Goal: Task Accomplishment & Management: Manage account settings

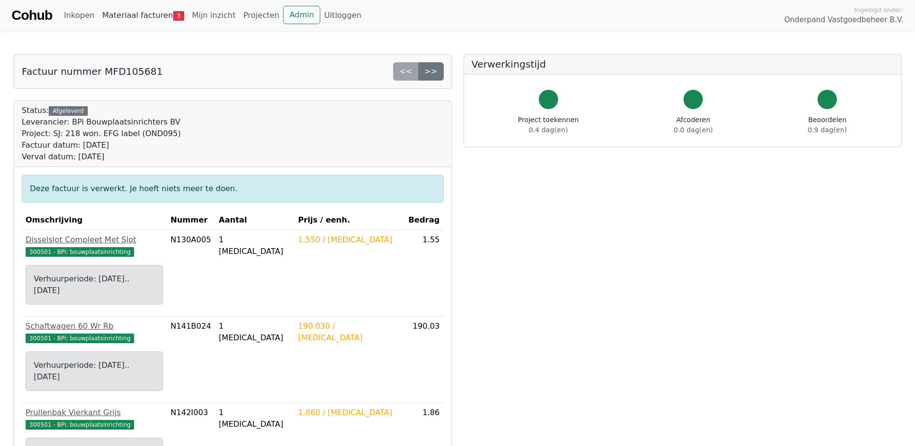
click at [136, 14] on link "Materiaal facturen 3" at bounding box center [143, 15] width 90 height 19
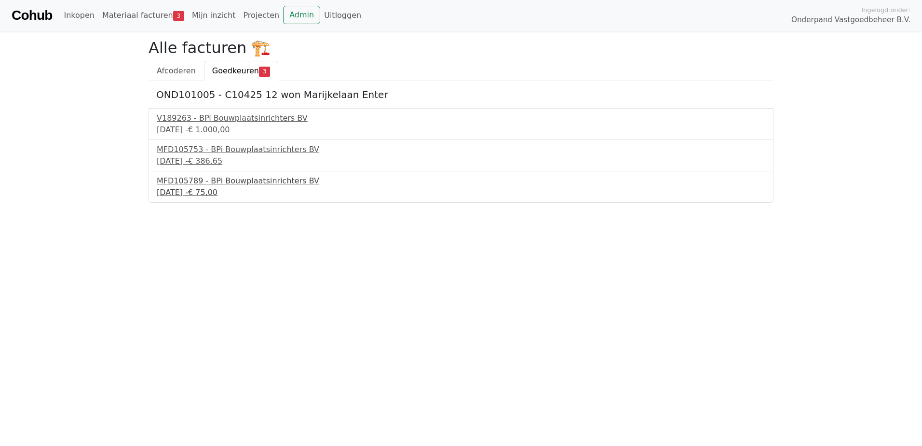
click at [192, 184] on div "MFD105789 - BPi Bouwplaatsinrichters BV" at bounding box center [461, 181] width 609 height 12
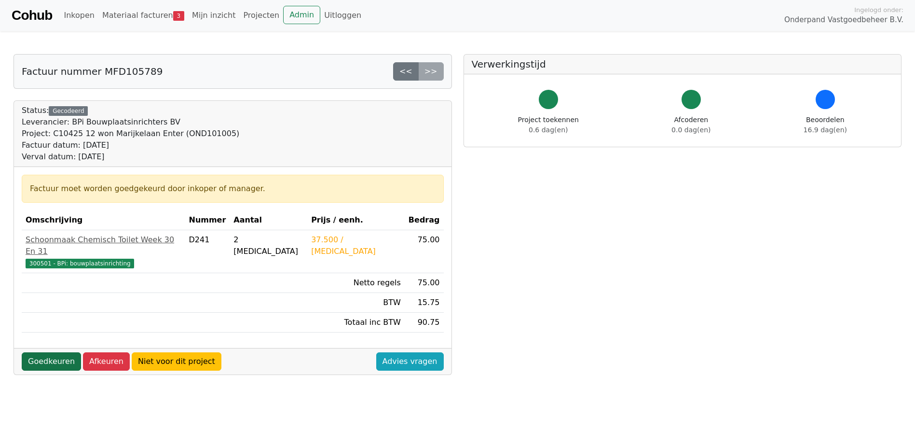
click at [54, 352] on link "Goedkeuren" at bounding box center [51, 361] width 59 height 18
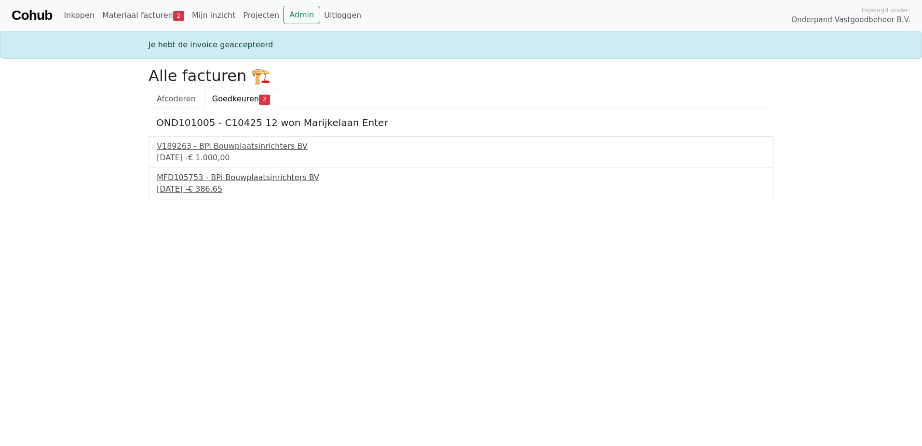
click at [232, 177] on div "MFD105753 - BPi Bouwplaatsinrichters BV" at bounding box center [461, 178] width 609 height 12
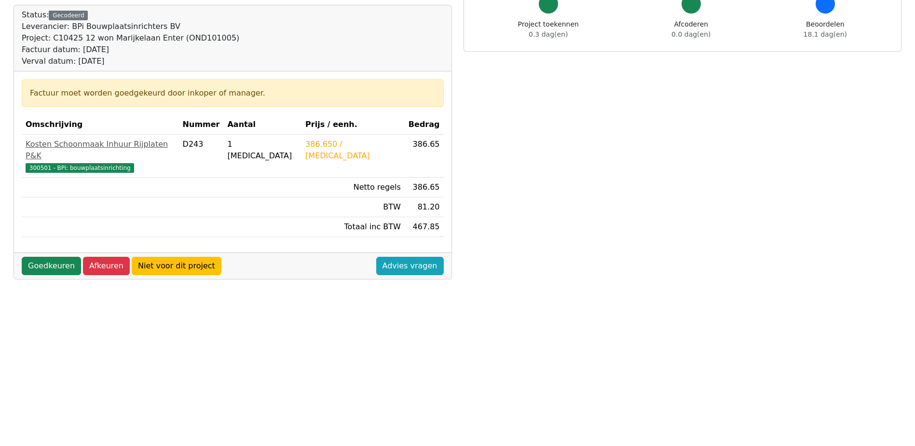
scroll to position [96, 0]
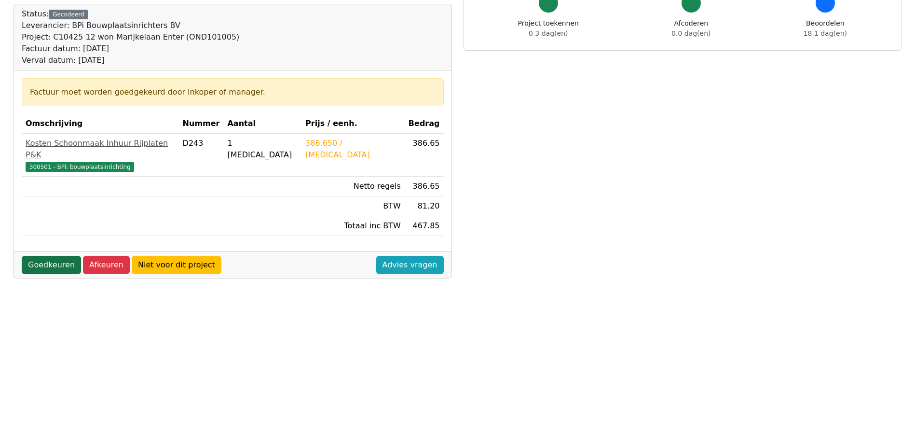
click at [42, 256] on link "Goedkeuren" at bounding box center [51, 265] width 59 height 18
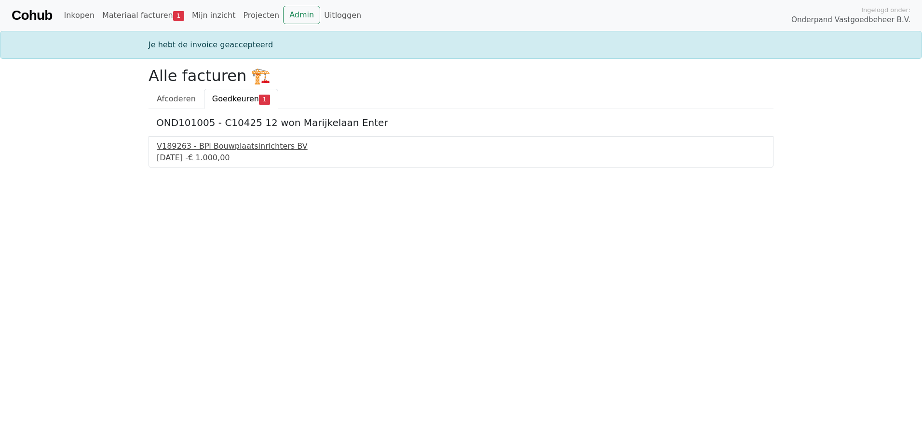
click at [220, 149] on div "V189263 - BPi Bouwplaatsinrichters BV" at bounding box center [461, 146] width 609 height 12
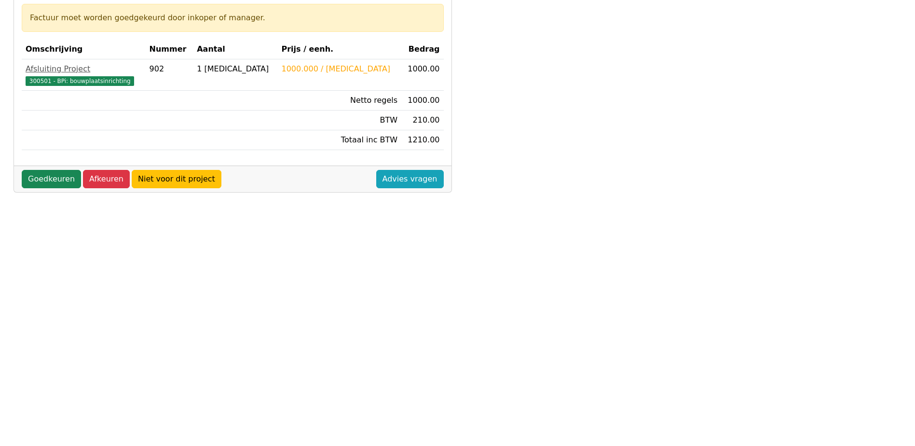
scroll to position [241, 0]
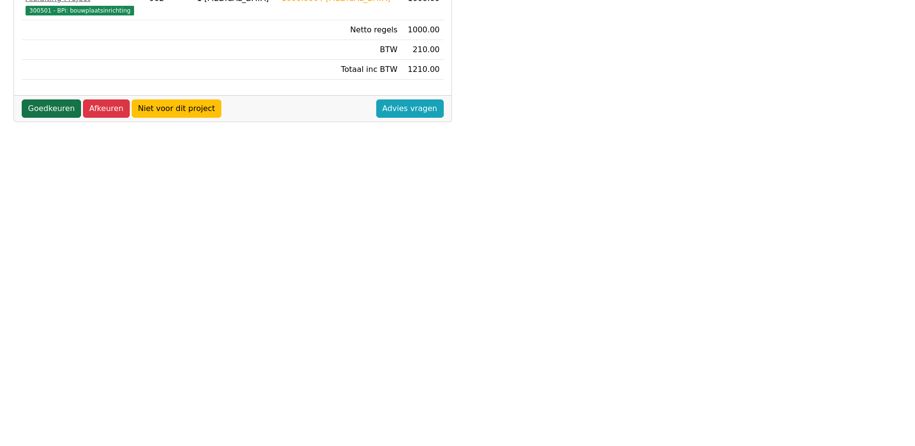
click at [49, 114] on link "Goedkeuren" at bounding box center [51, 108] width 59 height 18
